Goal: Task Accomplishment & Management: Manage account settings

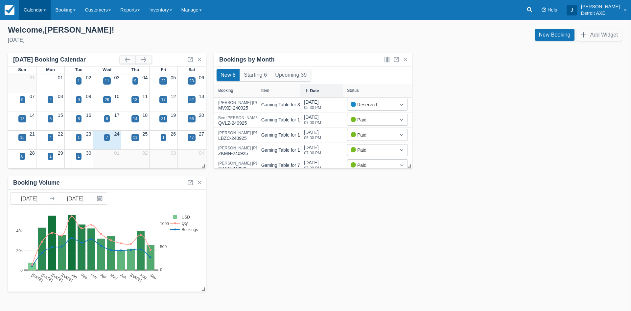
click at [36, 6] on link "Calendar" at bounding box center [35, 10] width 32 height 20
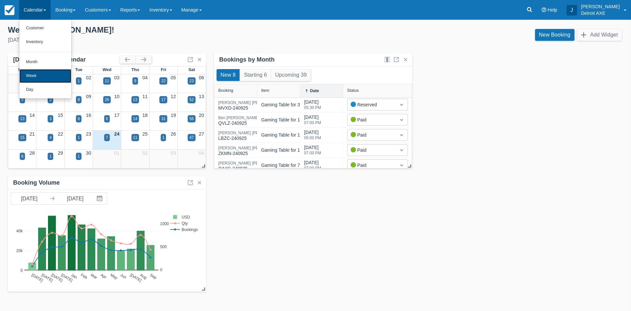
click at [50, 77] on link "Week" at bounding box center [45, 76] width 52 height 14
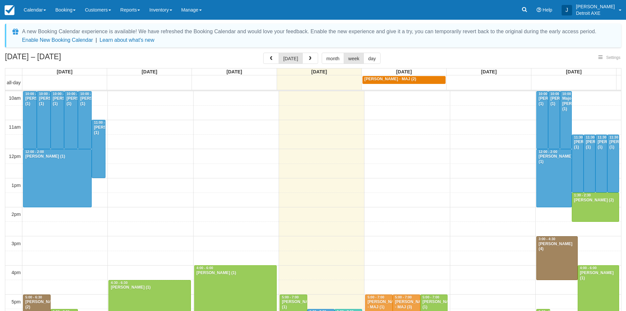
select select
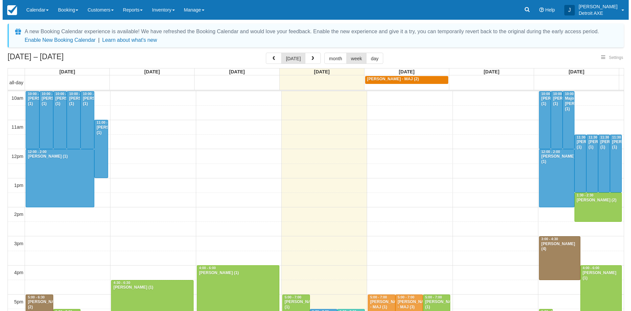
scroll to position [147, 0]
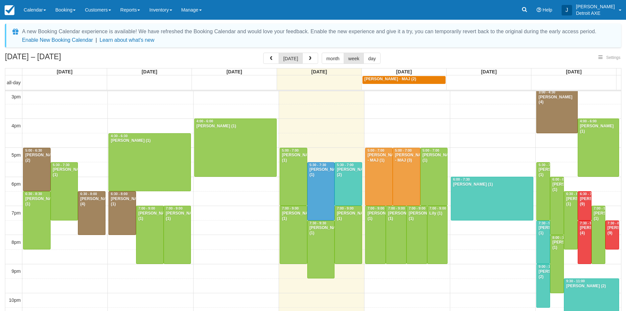
select select
click at [312, 59] on button "button" at bounding box center [310, 58] width 16 height 11
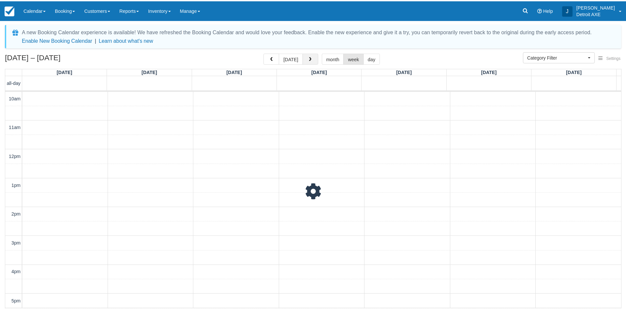
scroll to position [174, 0]
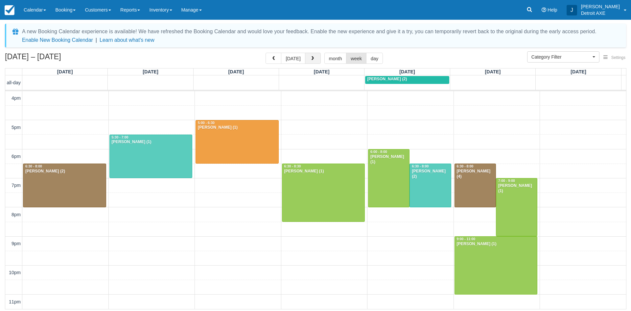
click at [312, 59] on span "button" at bounding box center [312, 58] width 5 height 5
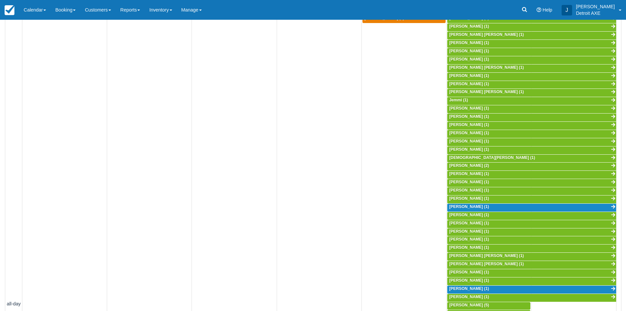
scroll to position [66, 0]
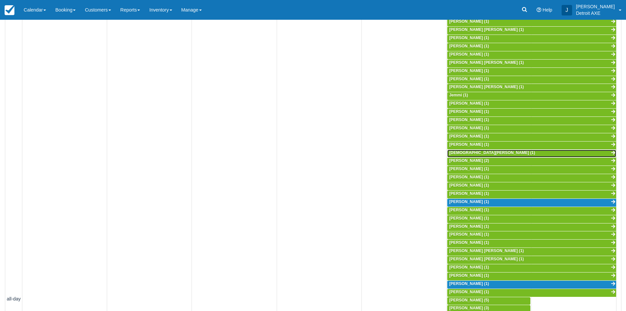
click at [456, 154] on span "Kristen Giles (1)" at bounding box center [492, 152] width 86 height 5
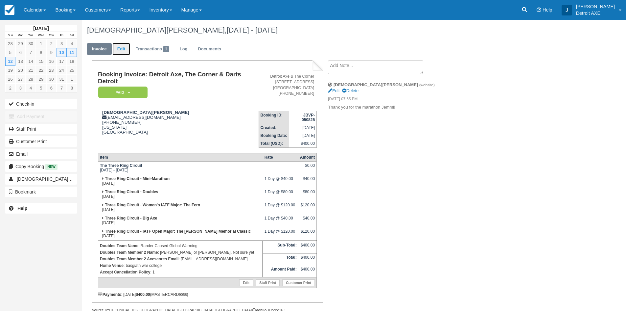
click at [126, 48] on link "Edit" at bounding box center [121, 49] width 18 height 13
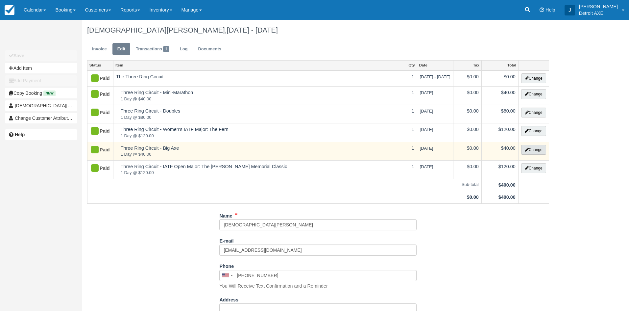
click at [541, 154] on button "Change" at bounding box center [533, 150] width 25 height 10
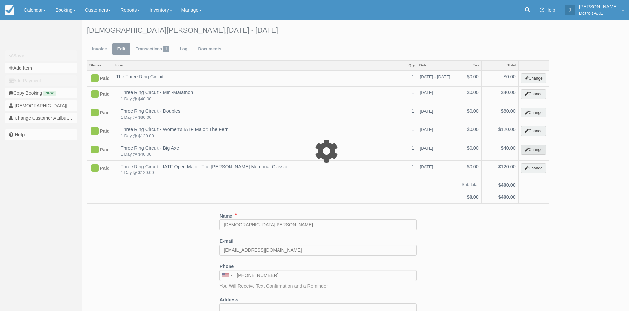
select select "13"
type input "40.00"
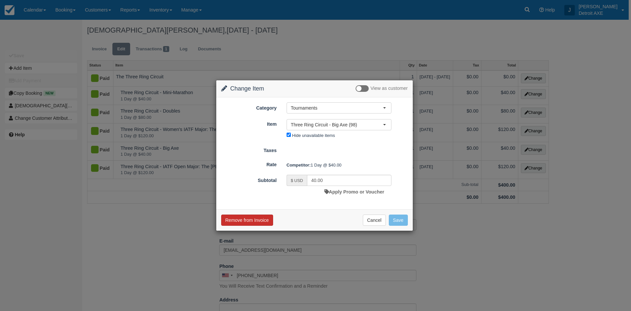
click at [246, 221] on button "Remove from Invoice" at bounding box center [247, 219] width 52 height 11
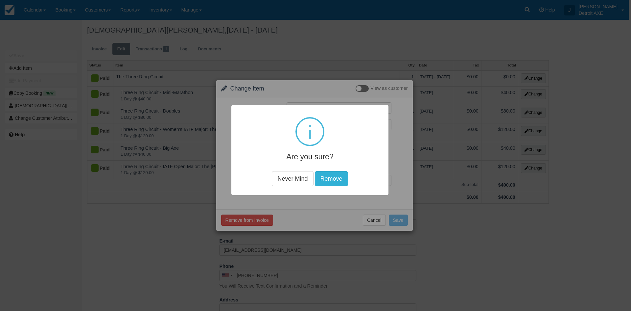
click at [331, 181] on button "Remove" at bounding box center [331, 178] width 33 height 15
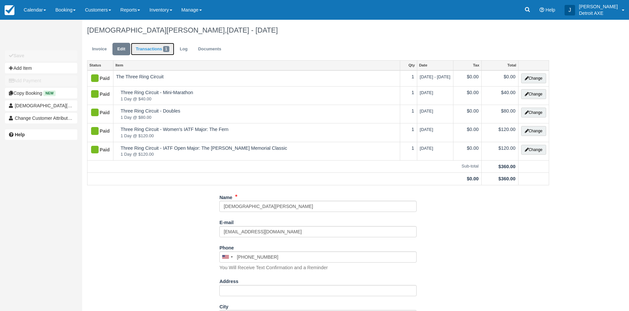
click at [154, 51] on link "Transactions 1" at bounding box center [152, 49] width 43 height 13
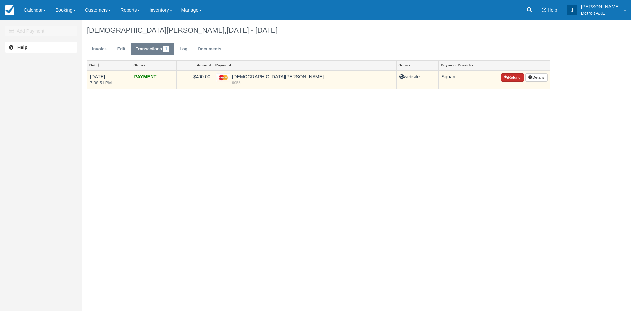
click at [502, 74] on button "Refund" at bounding box center [512, 77] width 23 height 9
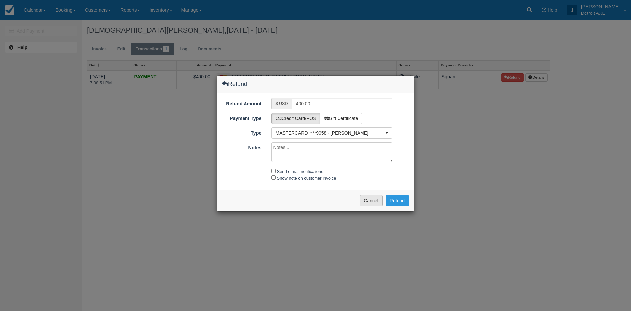
click at [372, 201] on button "Cancel" at bounding box center [371, 200] width 23 height 11
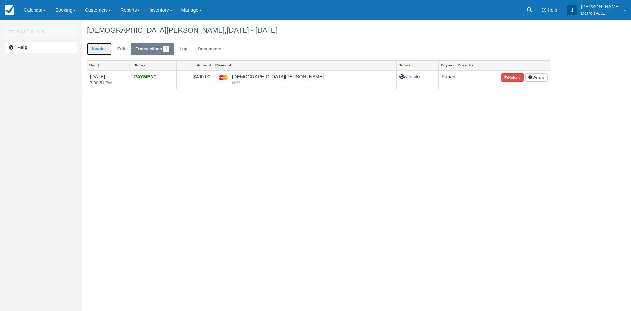
click at [94, 46] on link "Invoice" at bounding box center [99, 49] width 25 height 13
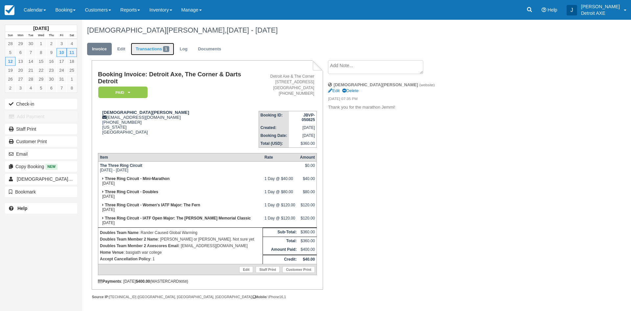
click at [147, 44] on link "Transactions 1" at bounding box center [152, 49] width 43 height 13
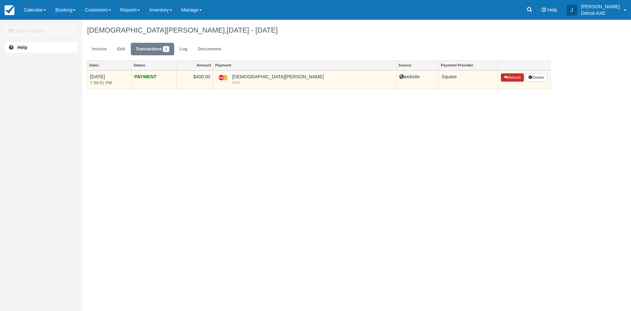
click at [512, 78] on button "Refund" at bounding box center [512, 77] width 23 height 9
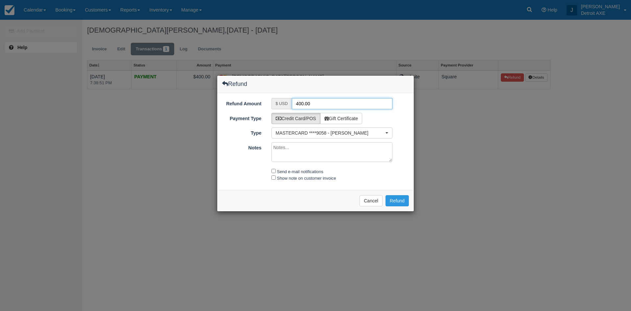
click at [302, 103] on input "400.00" at bounding box center [342, 103] width 101 height 11
type input "40.00"
click at [304, 173] on label "Send e-mail notifications" at bounding box center [300, 171] width 46 height 5
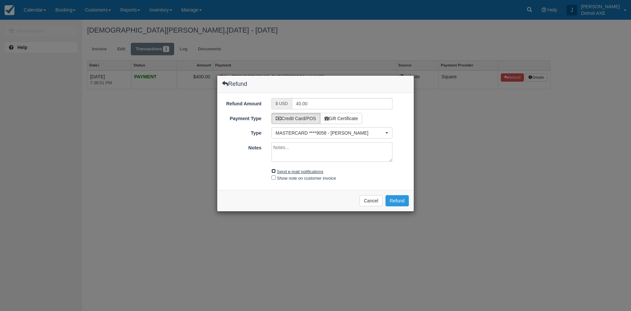
click at [276, 173] on input "Send e-mail notifications" at bounding box center [274, 171] width 4 height 4
checkbox input "true"
click at [300, 178] on label "Show note on customer invoice" at bounding box center [306, 178] width 59 height 5
click at [276, 178] on input "Show note on customer invoice" at bounding box center [274, 177] width 4 height 4
checkbox input "true"
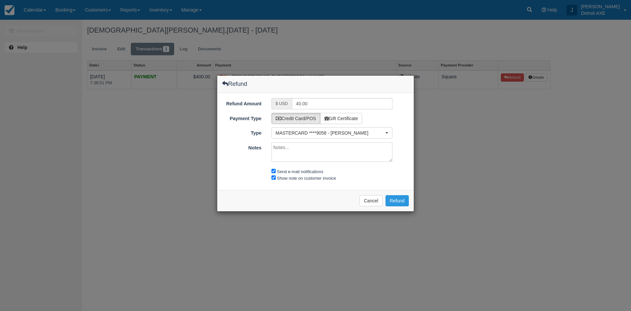
click at [288, 147] on textarea "Notes" at bounding box center [332, 152] width 121 height 20
type textarea "big axe refund"
click at [406, 199] on button "Refund" at bounding box center [397, 200] width 23 height 11
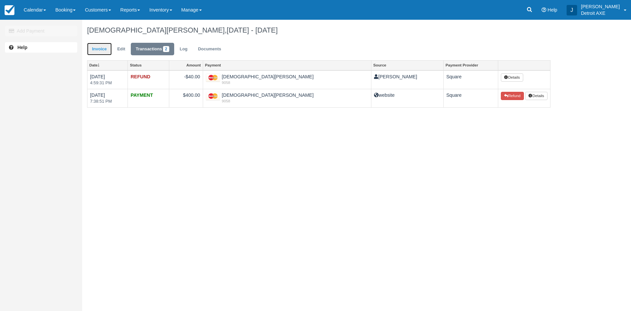
click at [103, 51] on link "Invoice" at bounding box center [99, 49] width 25 height 13
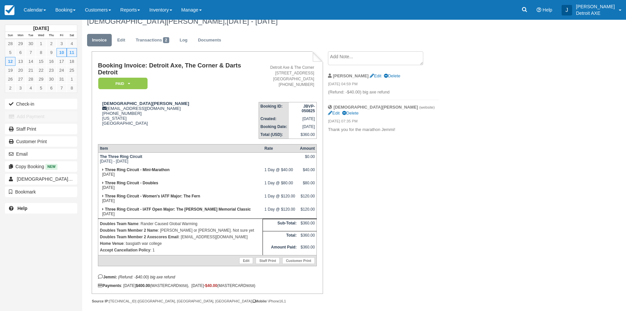
scroll to position [12, 0]
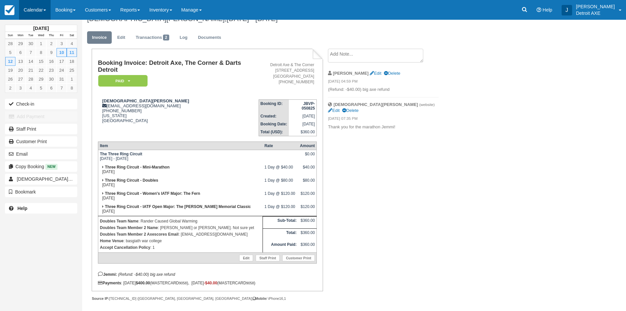
click at [30, 11] on link "Calendar" at bounding box center [35, 10] width 32 height 20
click at [51, 74] on link "Week" at bounding box center [45, 76] width 52 height 14
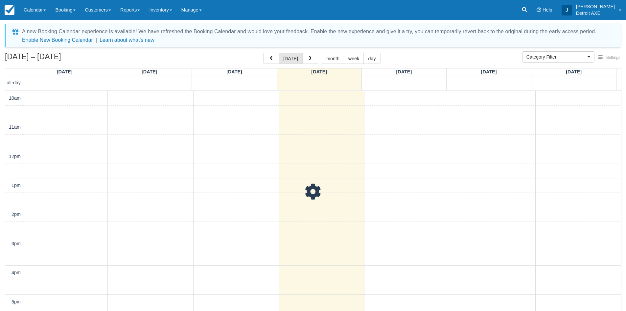
select select
